Goal: Information Seeking & Learning: Learn about a topic

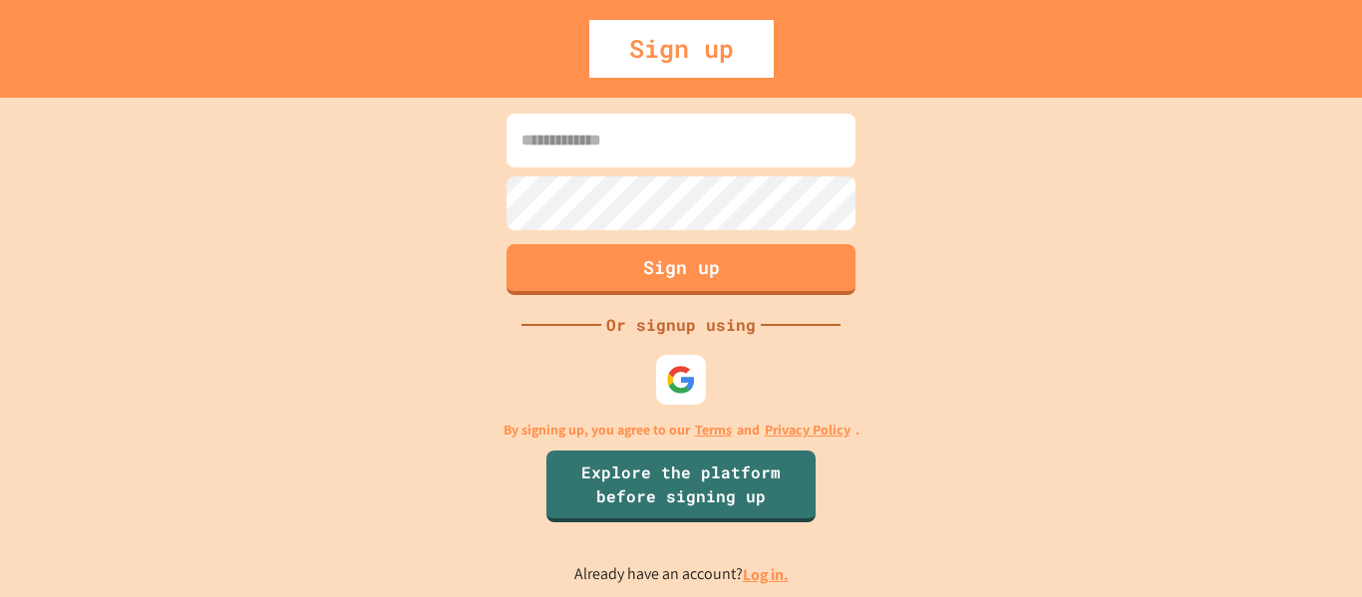
click at [748, 574] on link "Log in." at bounding box center [766, 574] width 46 height 21
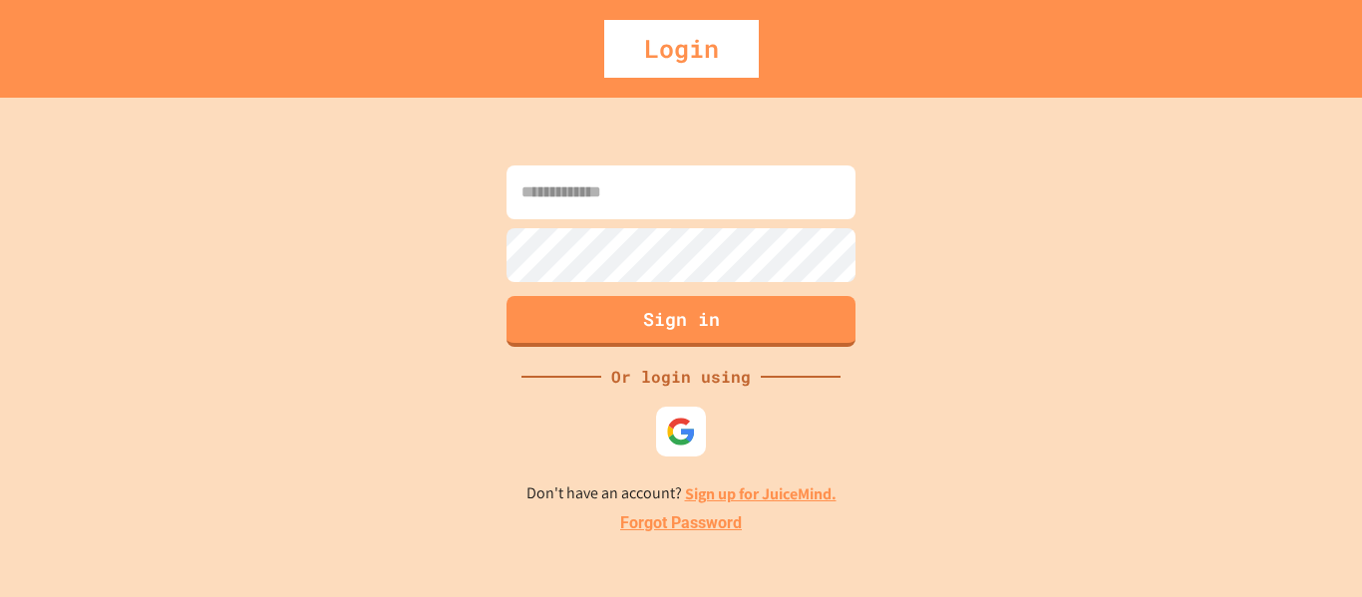
click at [576, 175] on input at bounding box center [680, 192] width 349 height 54
type input "*"
type input "**********"
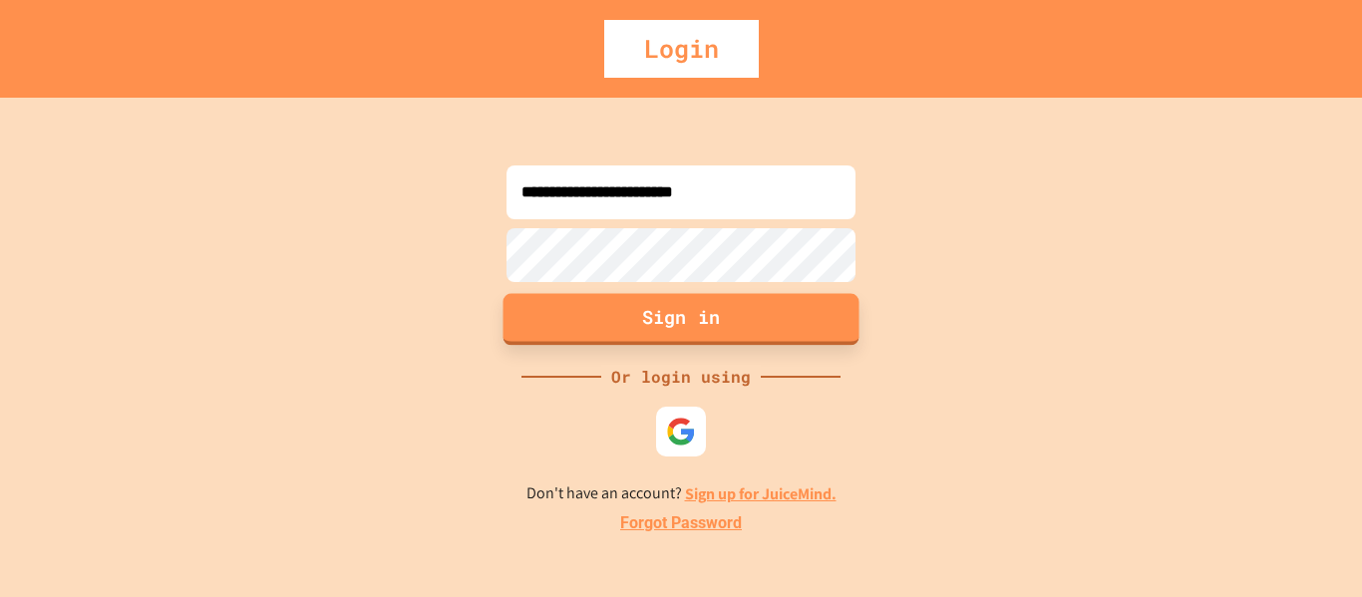
click at [729, 332] on button "Sign in" at bounding box center [681, 319] width 356 height 52
click at [683, 308] on button "Sign in" at bounding box center [681, 319] width 356 height 52
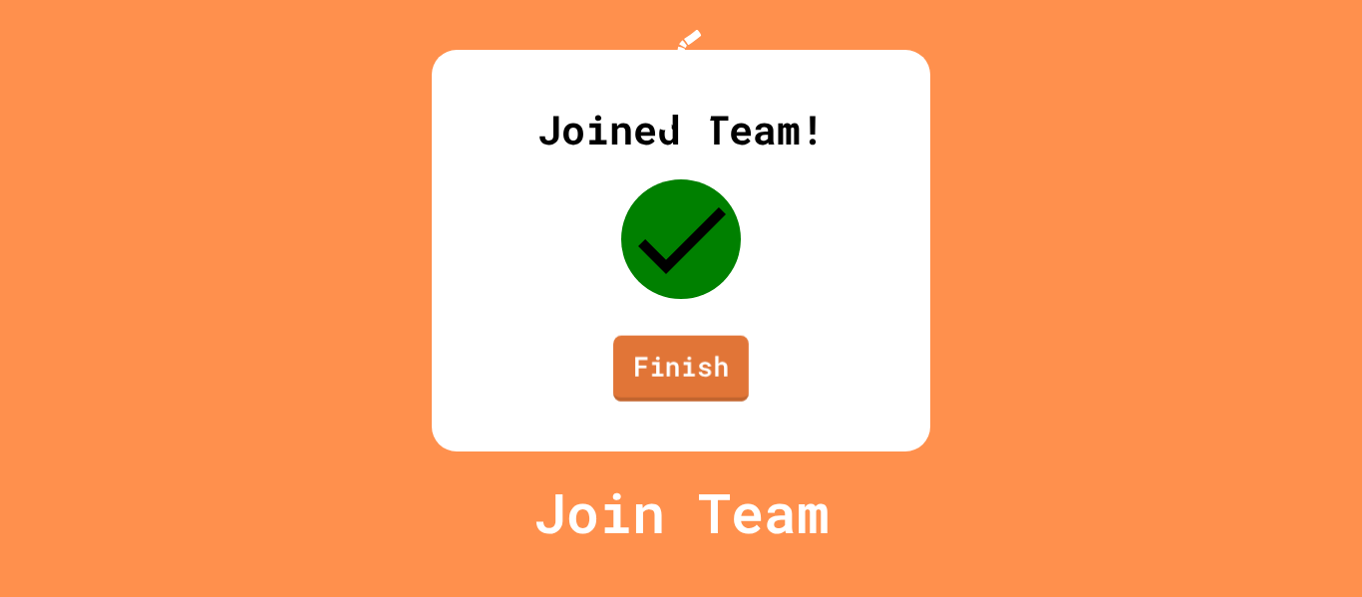
click at [724, 402] on link "Finish" at bounding box center [681, 369] width 136 height 66
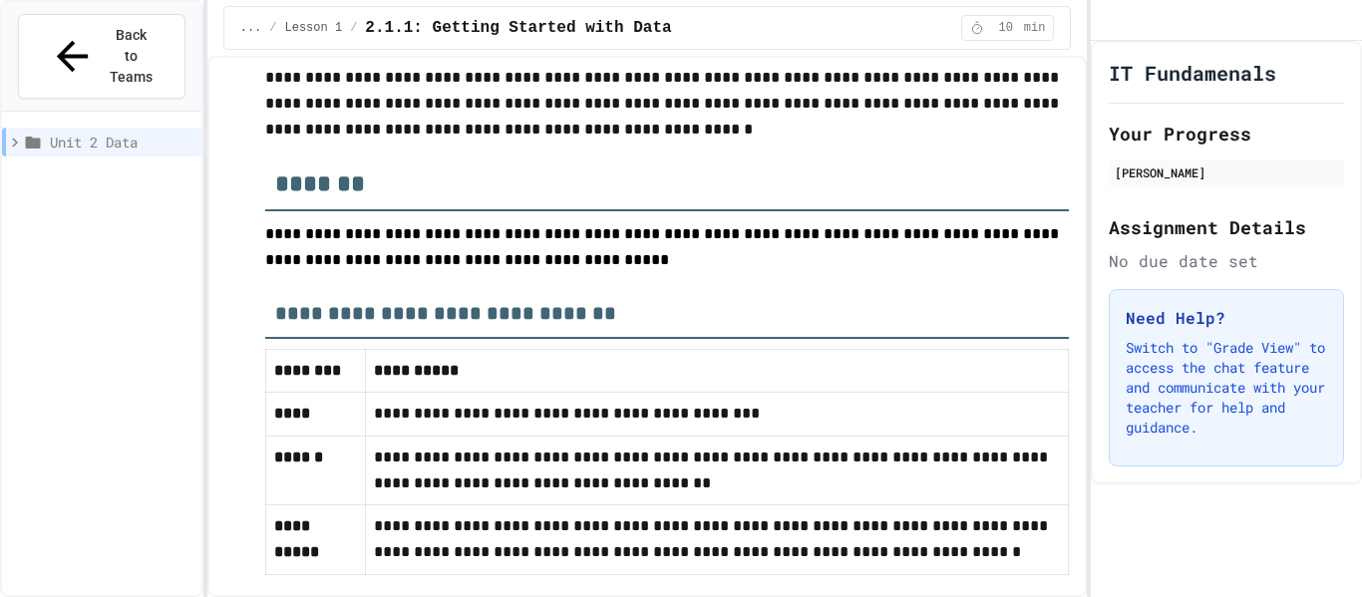
scroll to position [5377, 0]
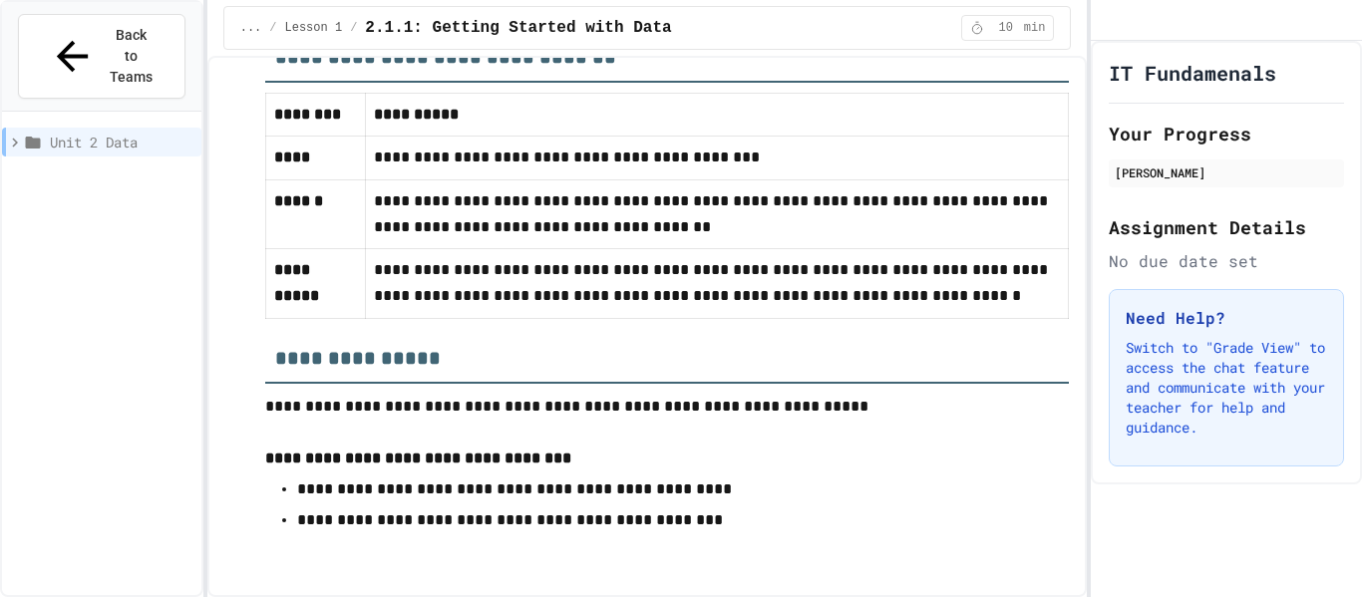
click at [109, 132] on span "Unit 2 Data" at bounding box center [122, 142] width 144 height 21
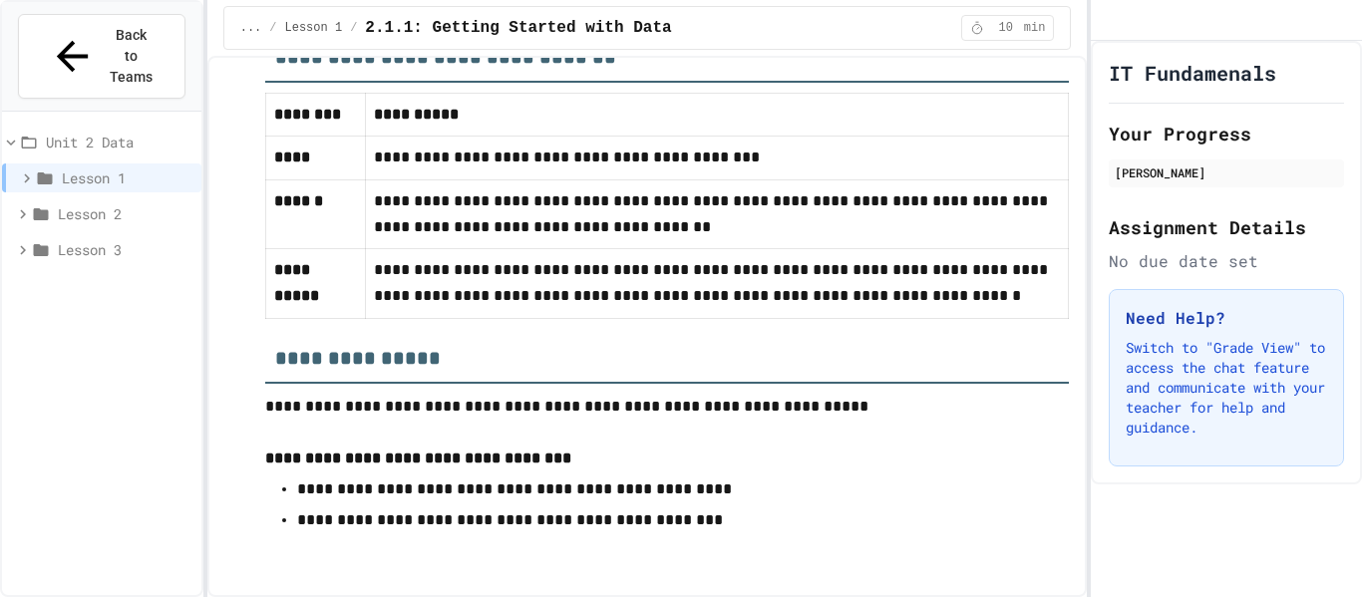
click at [117, 203] on span "Lesson 2" at bounding box center [126, 213] width 136 height 21
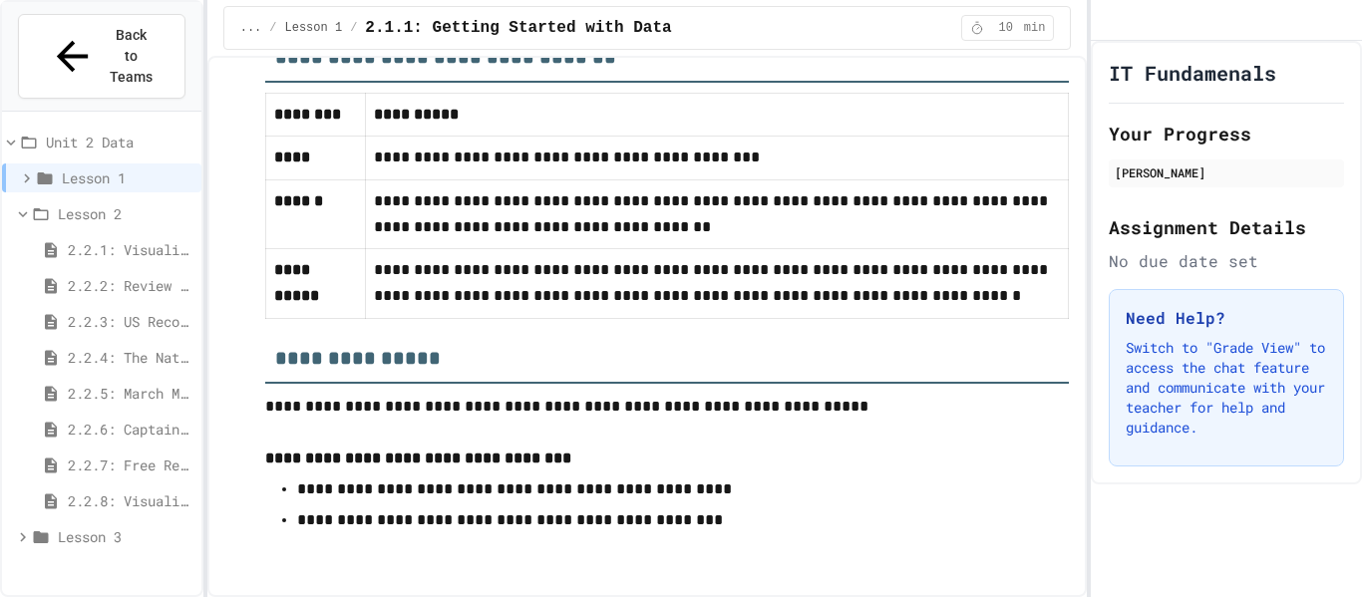
click at [71, 167] on span "Lesson 1" at bounding box center [128, 177] width 132 height 21
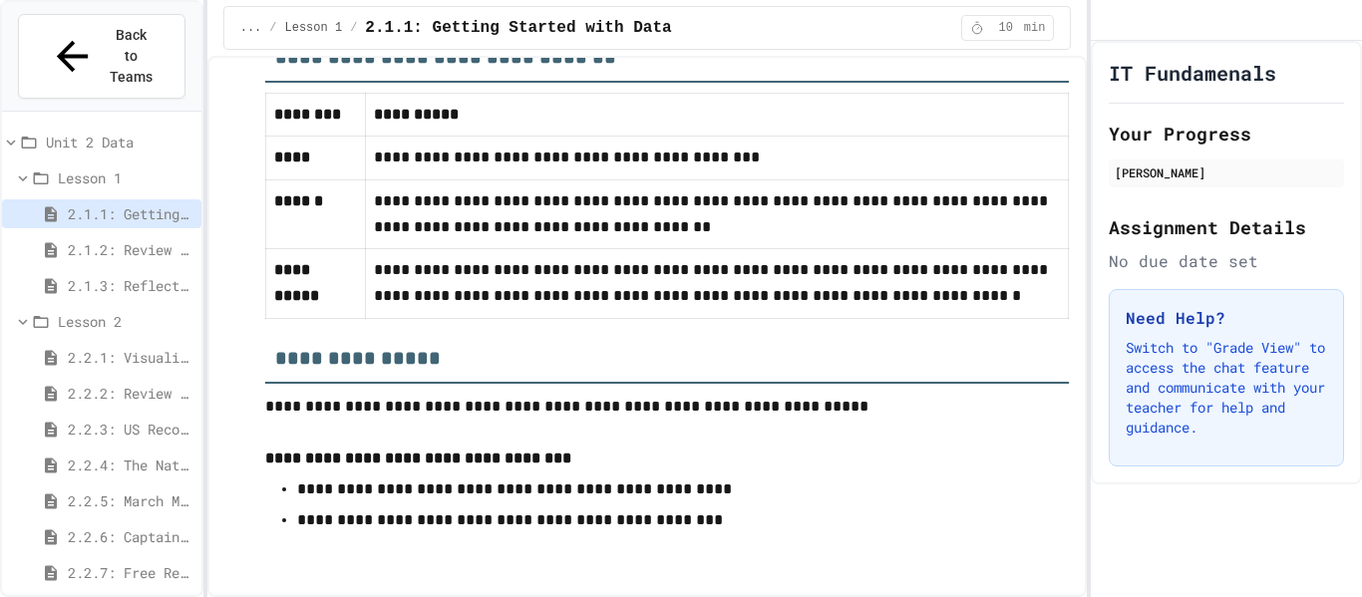
click at [146, 239] on span "2.1.2: Review of Getting Started with Data" at bounding box center [131, 249] width 126 height 21
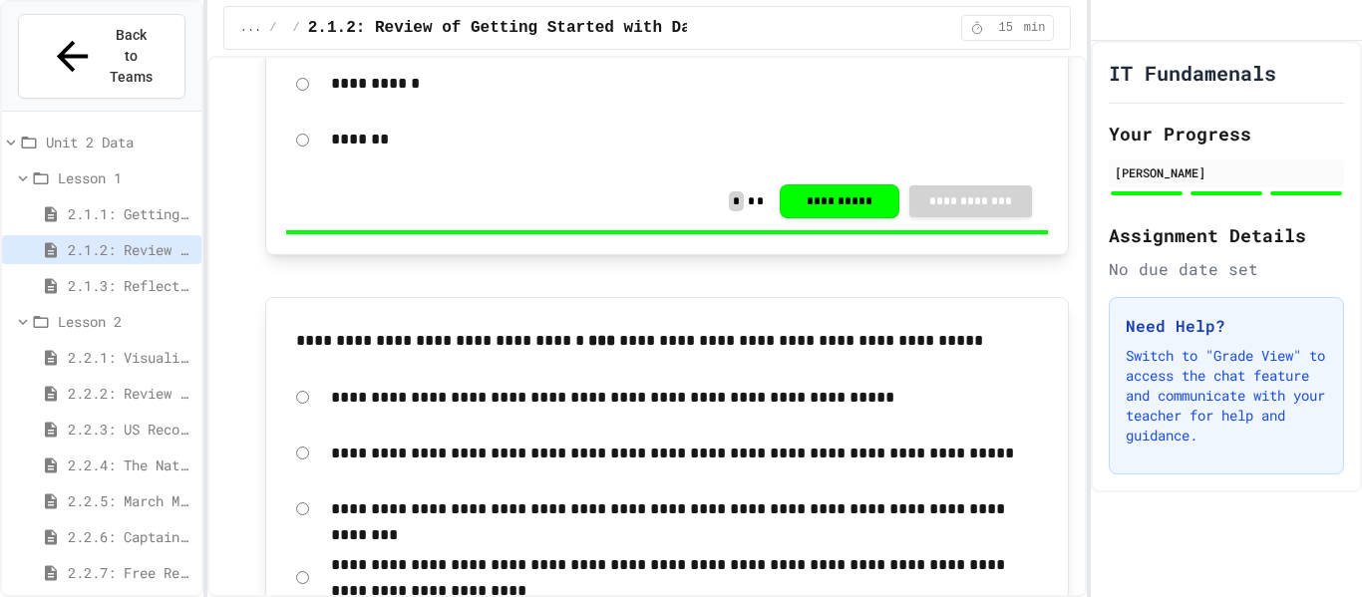
scroll to position [1029, 0]
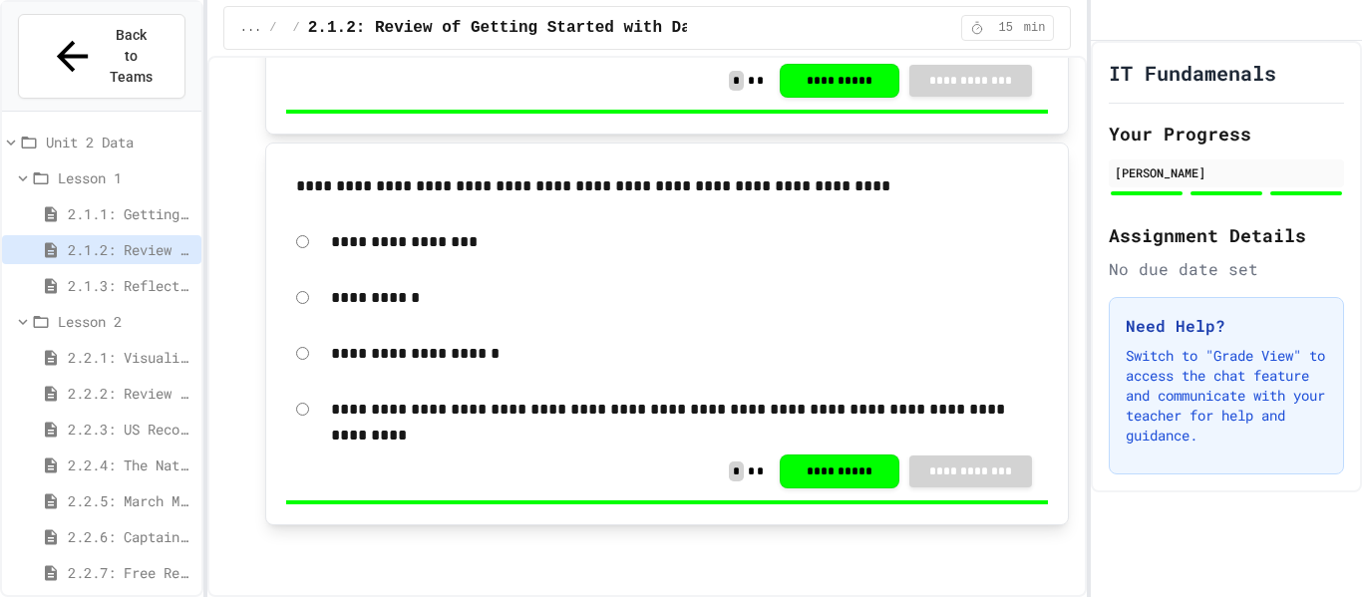
click at [131, 275] on span "2.1.3: Reflection - Continuously Collecting Data" at bounding box center [131, 285] width 126 height 21
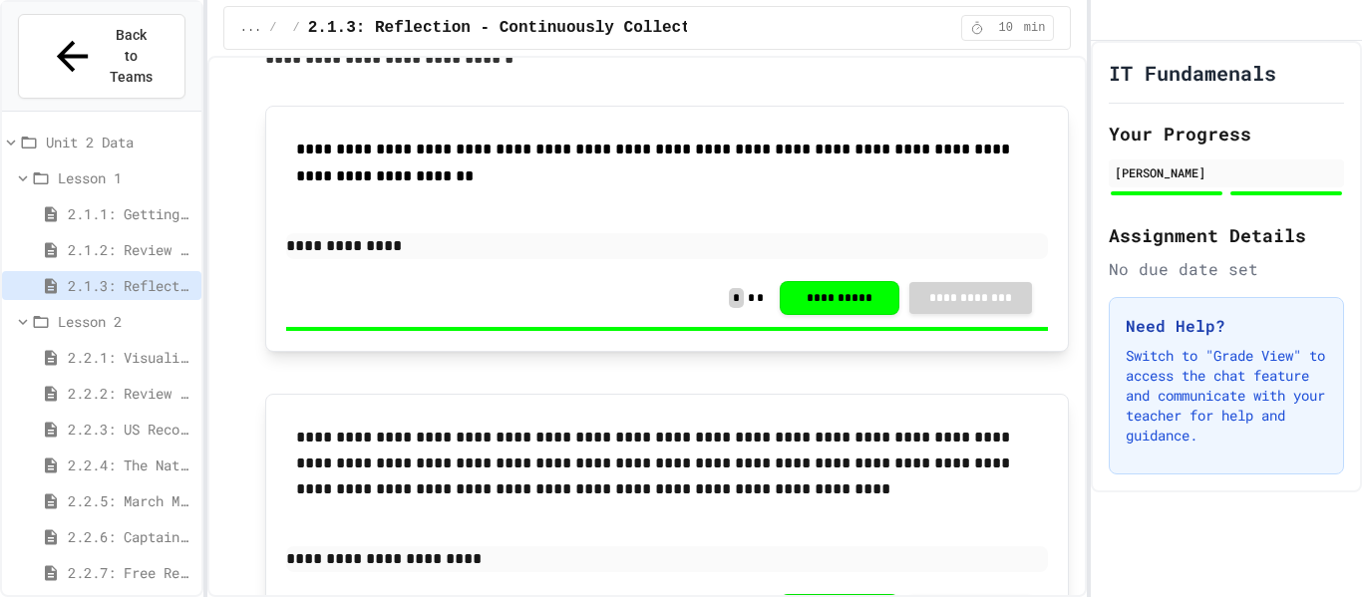
scroll to position [351, 0]
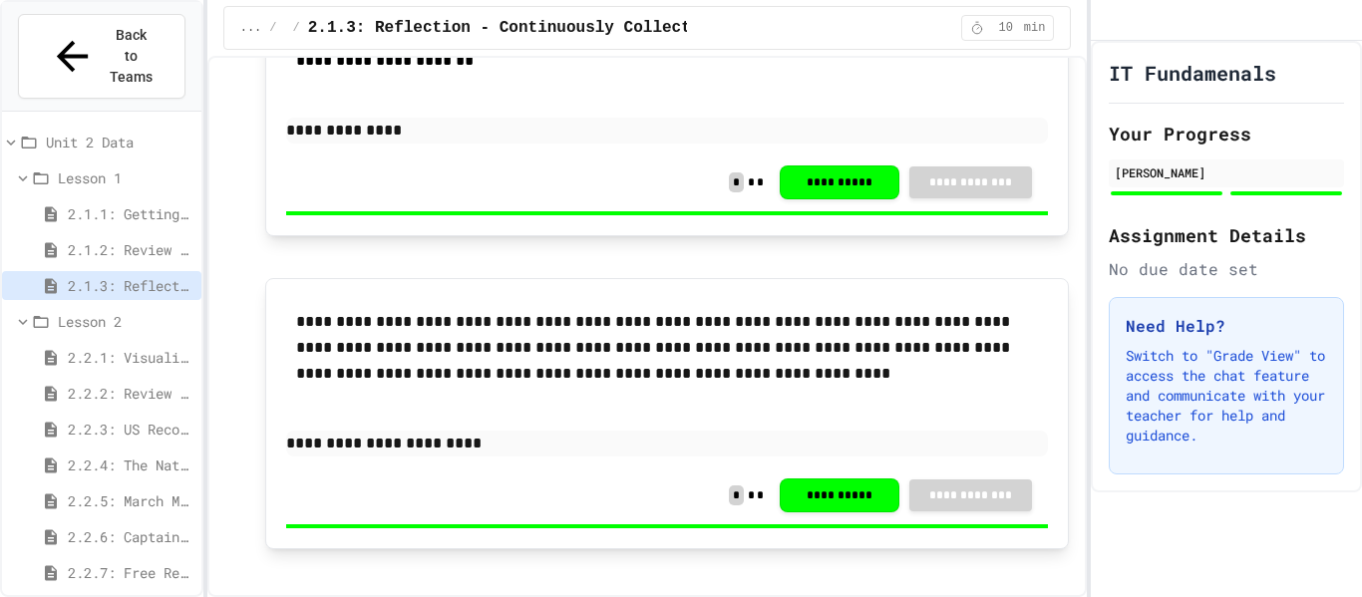
click at [148, 347] on span "2.2.1: Visualizing Data" at bounding box center [131, 357] width 126 height 21
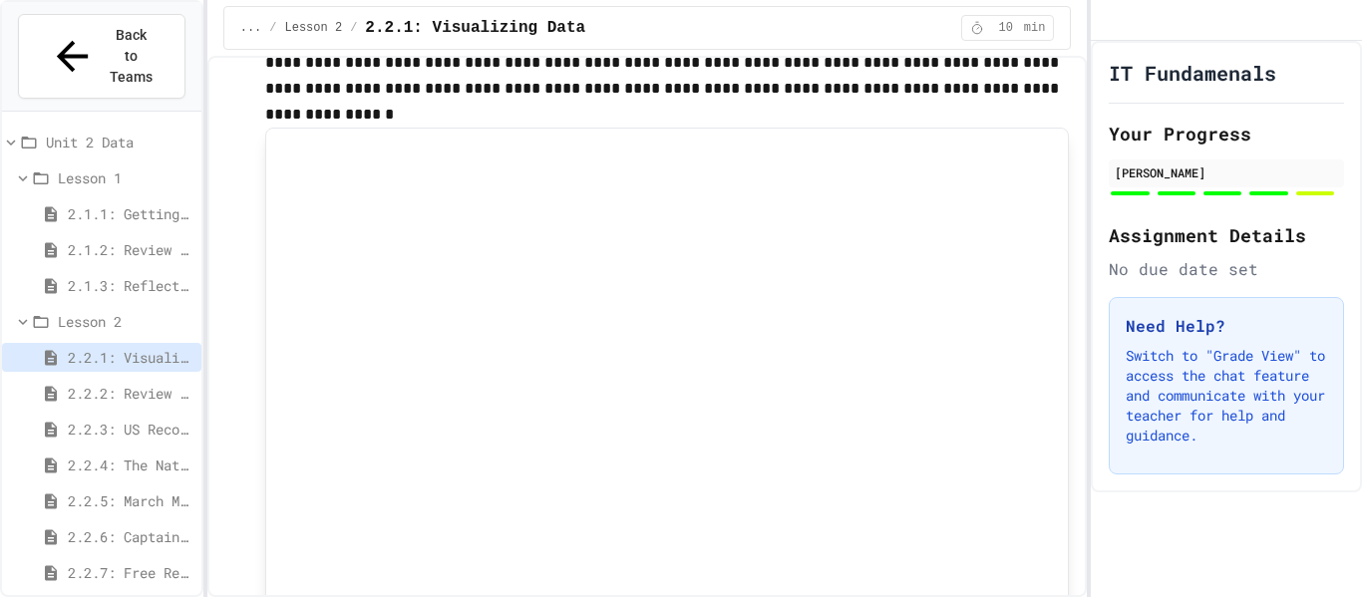
scroll to position [7423, 0]
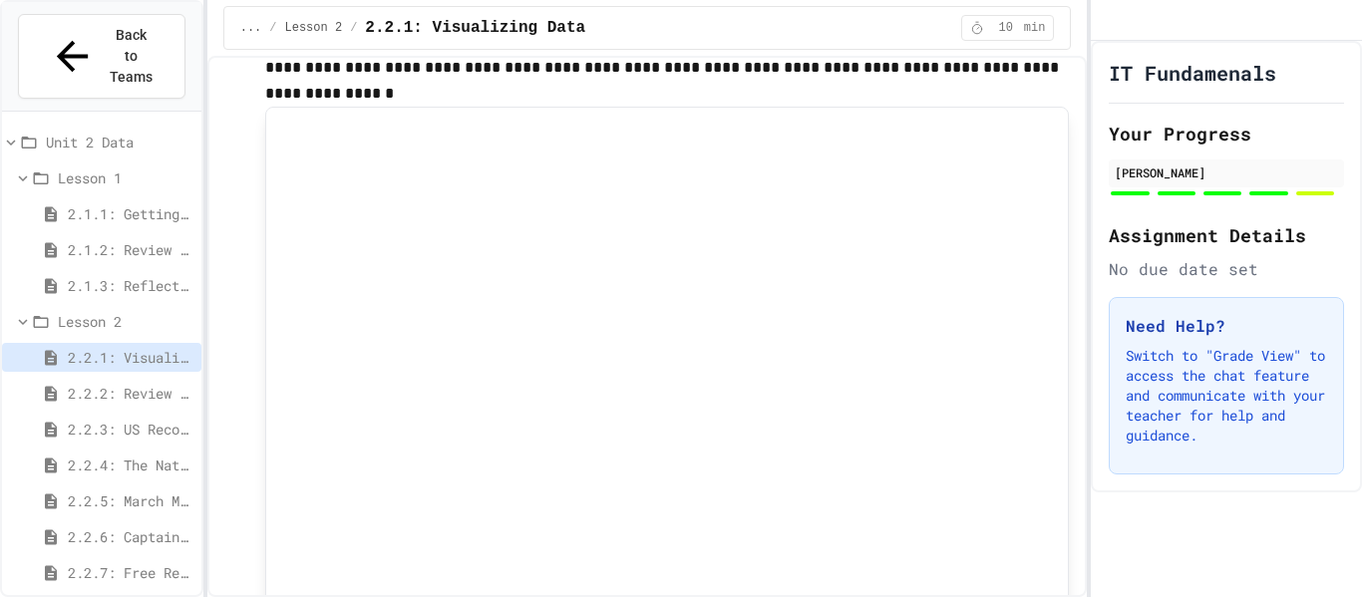
click at [167, 383] on span "2.2.2: Review of Visualizing Data" at bounding box center [131, 393] width 126 height 21
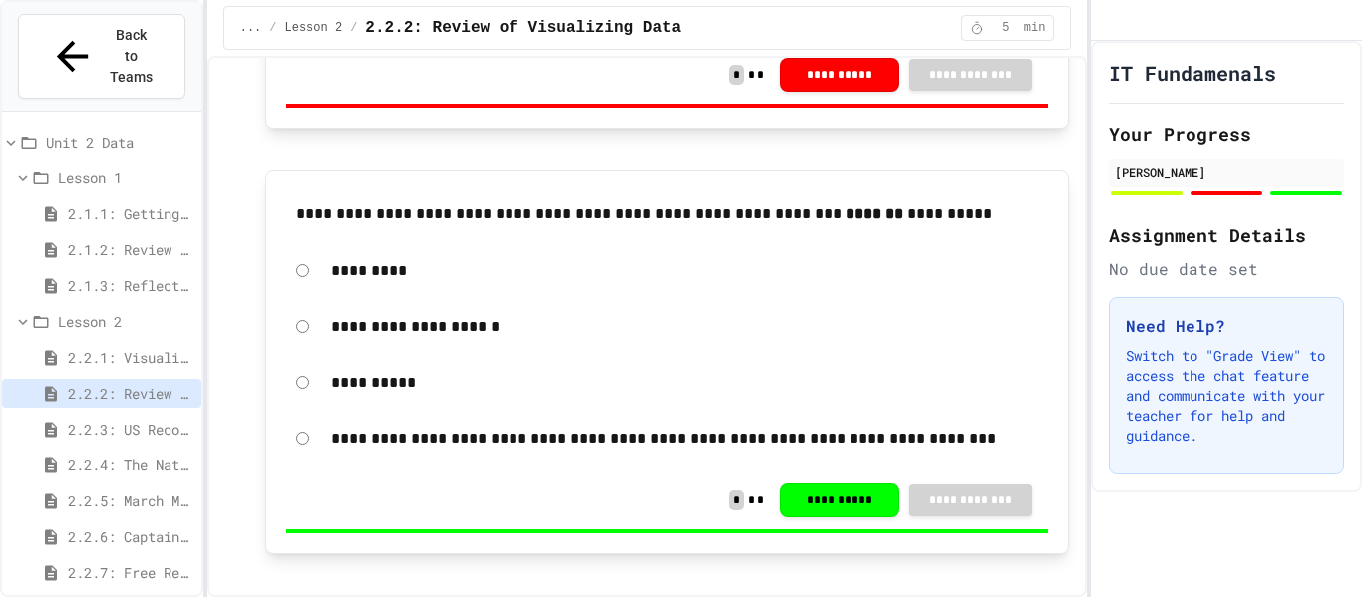
scroll to position [969, 0]
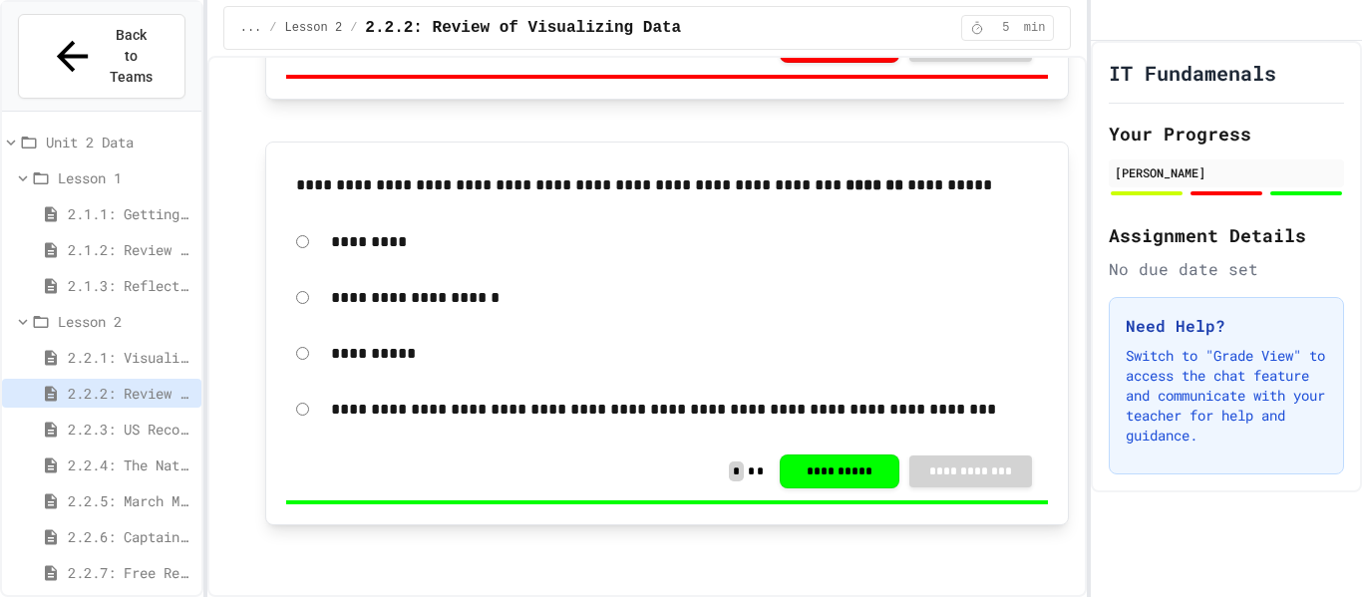
click at [123, 419] on span "2.2.3: US Recorded Music Revenue" at bounding box center [131, 429] width 126 height 21
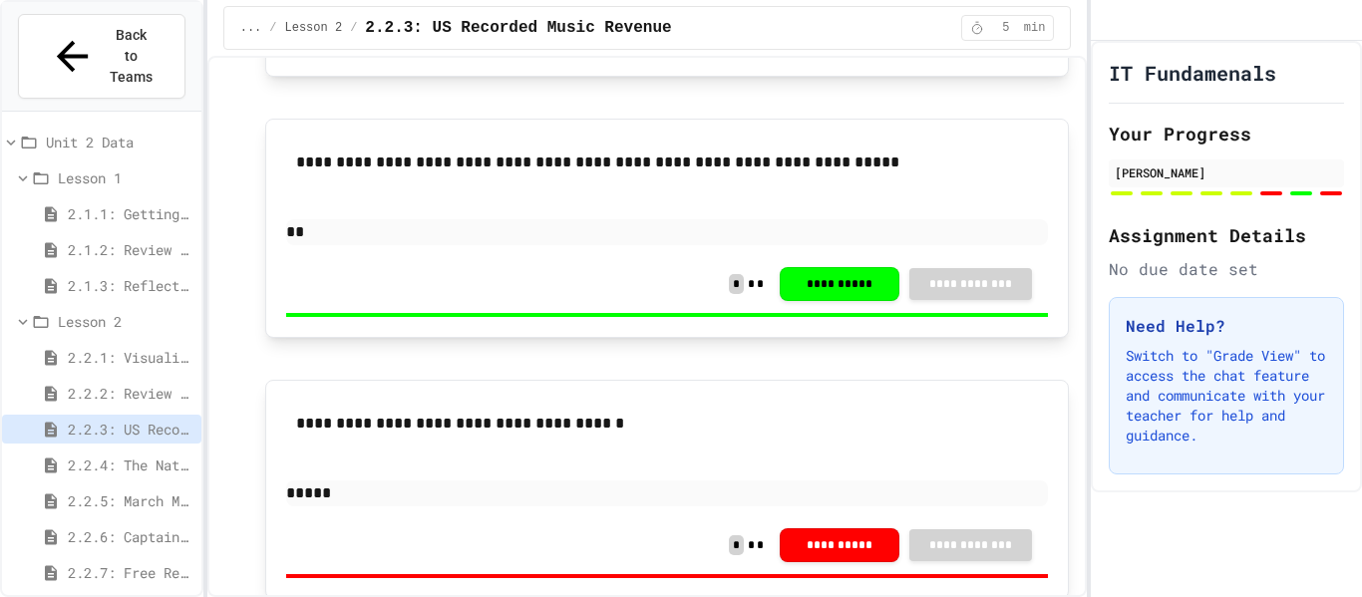
scroll to position [2515, 0]
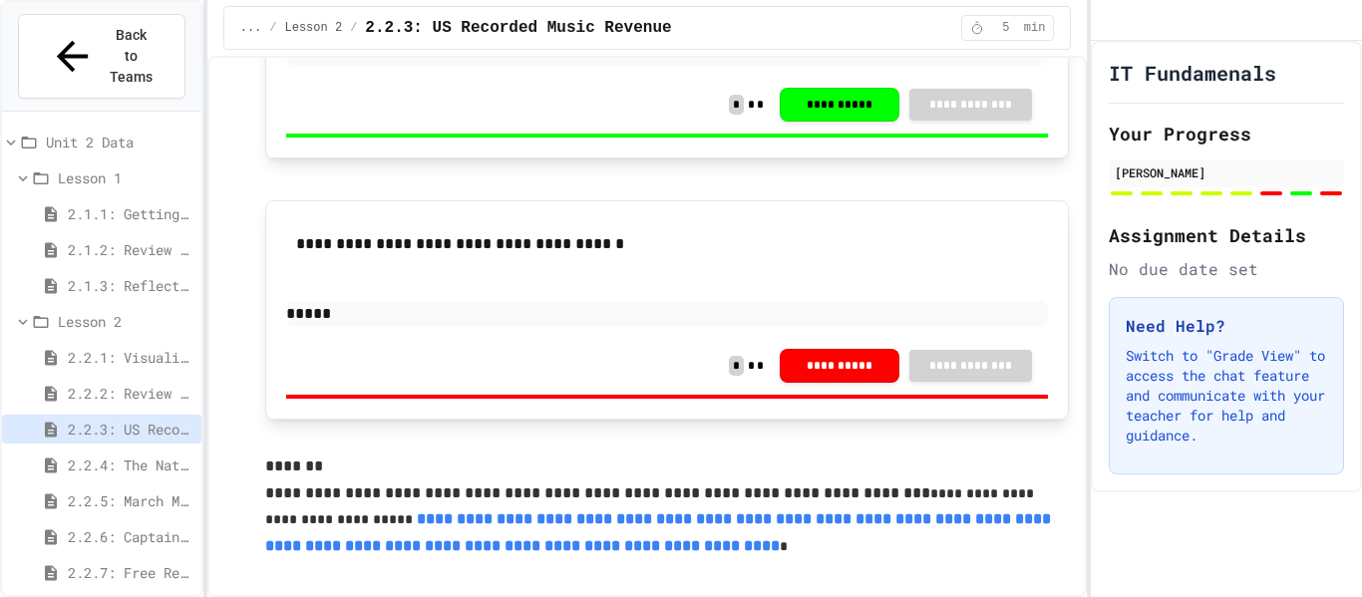
click at [68, 451] on div "2.2.4: The National Parks" at bounding box center [101, 465] width 199 height 29
